Goal: Find specific page/section

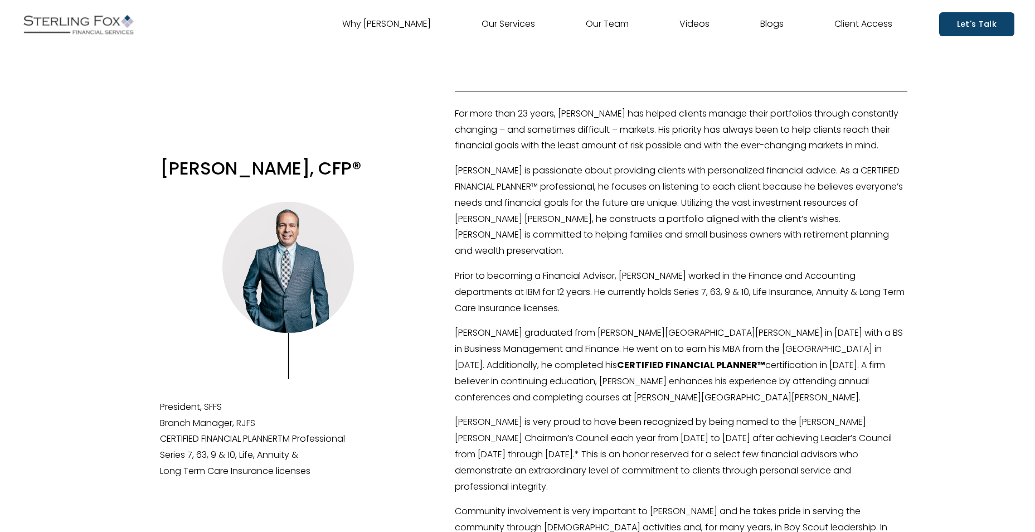
click at [619, 21] on link "Our Team" at bounding box center [607, 25] width 43 height 18
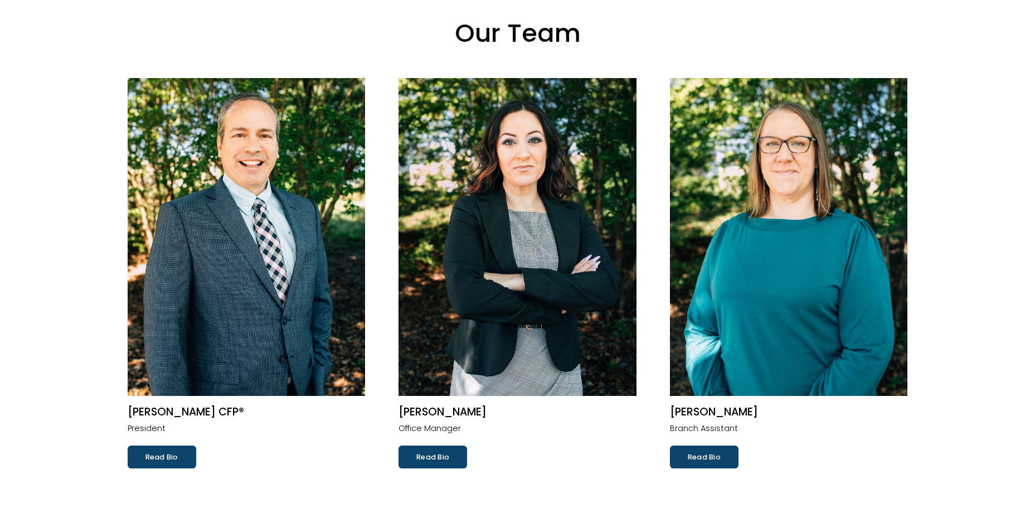
scroll to position [67, 0]
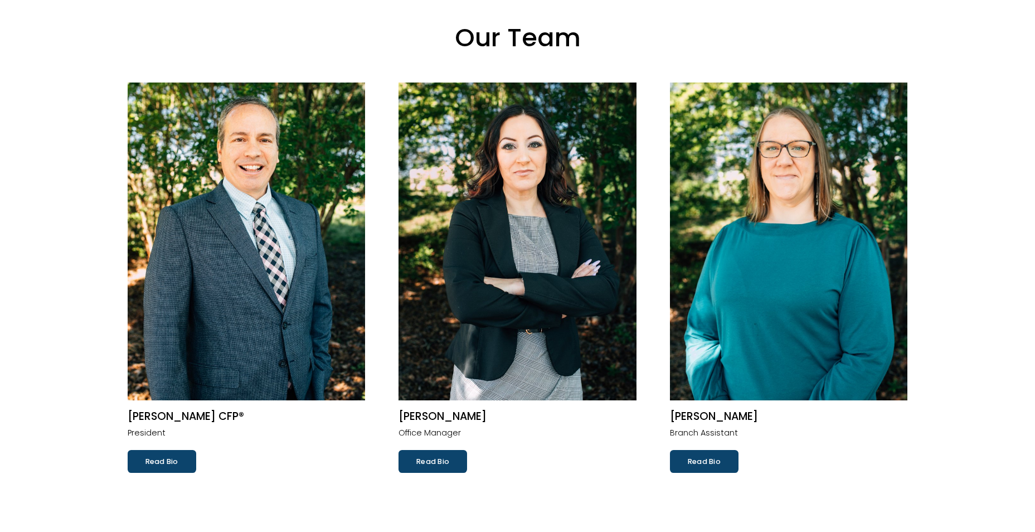
click at [178, 458] on link "Read Bio" at bounding box center [162, 461] width 69 height 22
